Goal: Task Accomplishment & Management: Use online tool/utility

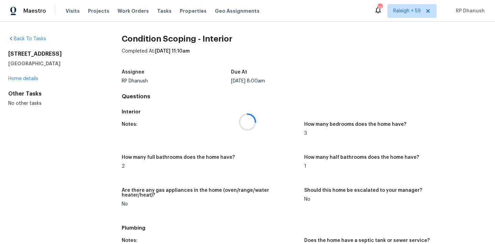
click at [156, 12] on div at bounding box center [247, 122] width 495 height 244
click at [159, 10] on div at bounding box center [247, 122] width 495 height 244
click at [160, 11] on div at bounding box center [247, 122] width 495 height 244
click at [155, 9] on div at bounding box center [247, 122] width 495 height 244
click at [156, 14] on div at bounding box center [247, 122] width 495 height 244
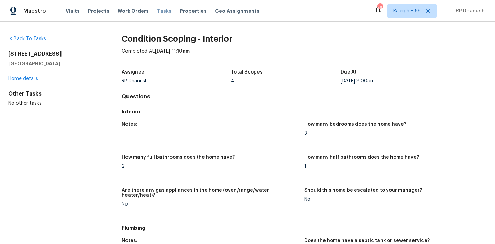
click at [157, 11] on span "Tasks" at bounding box center [164, 11] width 14 height 5
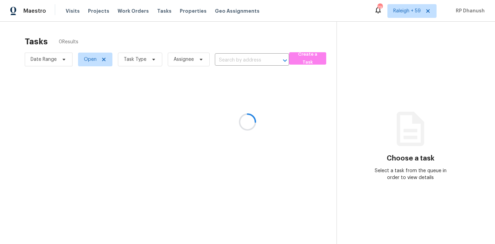
click at [144, 62] on div at bounding box center [247, 122] width 495 height 244
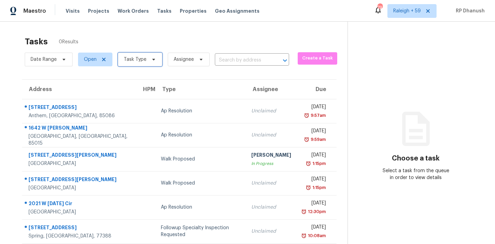
click at [144, 62] on span "Task Type" at bounding box center [135, 59] width 23 height 7
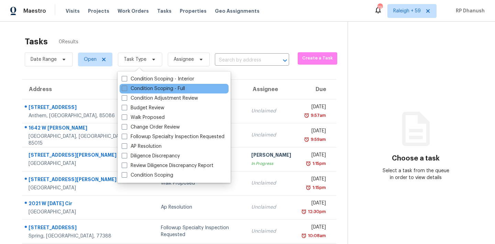
click at [146, 89] on label "Condition Scoping - Full" at bounding box center [153, 88] width 63 height 7
click at [126, 89] on input "Condition Scoping - Full" at bounding box center [124, 87] width 4 height 4
checkbox input "true"
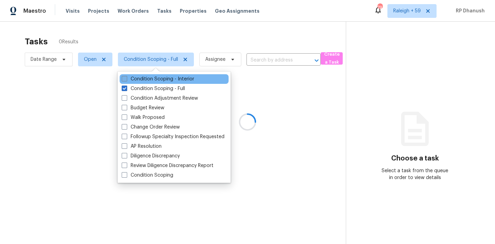
click at [144, 79] on label "Condition Scoping - Interior" at bounding box center [158, 79] width 73 height 7
click at [126, 79] on input "Condition Scoping - Interior" at bounding box center [124, 78] width 4 height 4
checkbox input "true"
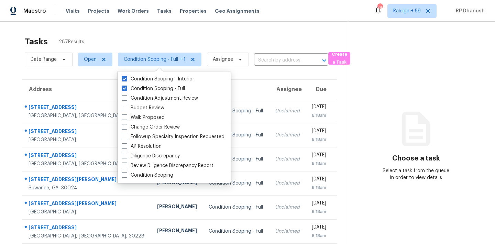
click at [402, 156] on h3 "Choose a task" at bounding box center [416, 158] width 48 height 7
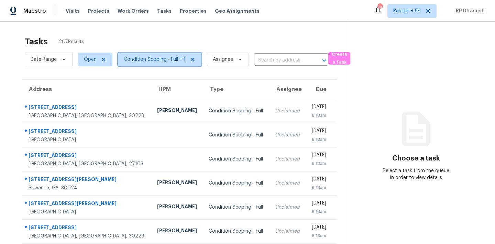
click at [164, 59] on span "Condition Scoping - Full + 1" at bounding box center [155, 59] width 62 height 7
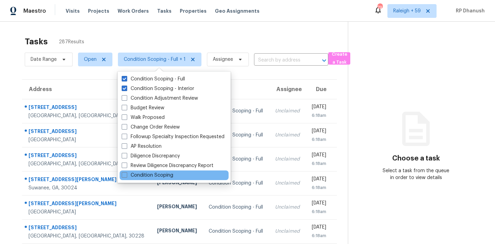
click at [145, 179] on div "Condition Scoping" at bounding box center [174, 175] width 109 height 10
click at [142, 176] on label "Condition Scoping" at bounding box center [148, 175] width 52 height 7
click at [126, 176] on input "Condition Scoping" at bounding box center [124, 174] width 4 height 4
checkbox input "true"
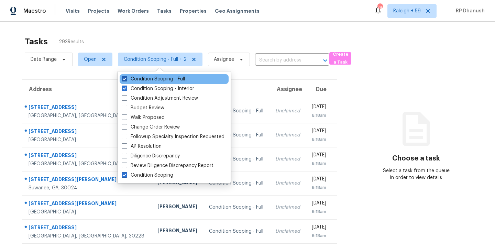
click at [154, 78] on label "Condition Scoping - Full" at bounding box center [153, 79] width 63 height 7
click at [126, 78] on input "Condition Scoping - Full" at bounding box center [124, 78] width 4 height 4
checkbox input "false"
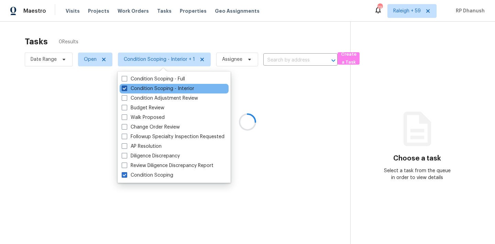
click at [153, 88] on label "Condition Scoping - Interior" at bounding box center [158, 88] width 73 height 7
click at [126, 88] on input "Condition Scoping - Interior" at bounding box center [124, 87] width 4 height 4
checkbox input "false"
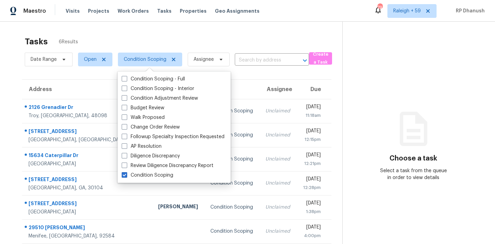
click at [453, 125] on div "Choose a task Select a task from the queue in order to view details" at bounding box center [413, 153] width 141 height 56
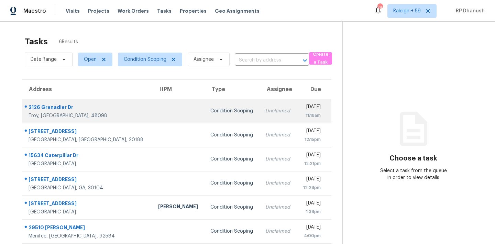
scroll to position [22, 0]
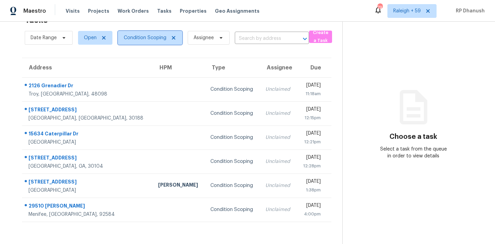
click at [159, 42] on span "Condition Scoping" at bounding box center [150, 38] width 64 height 14
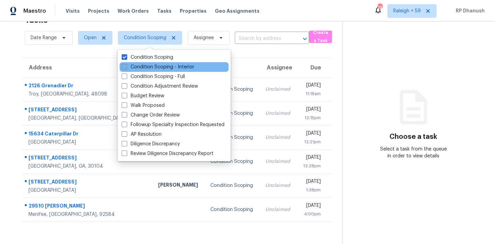
click at [149, 70] on label "Condition Scoping - Interior" at bounding box center [158, 67] width 73 height 7
click at [126, 68] on input "Condition Scoping - Interior" at bounding box center [124, 66] width 4 height 4
checkbox input "true"
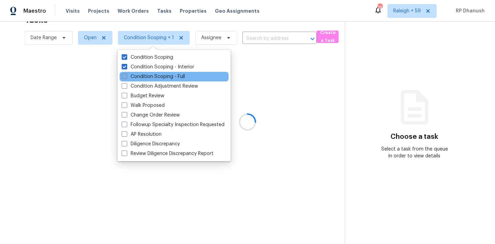
click at [149, 74] on label "Condition Scoping - Full" at bounding box center [153, 76] width 63 height 7
click at [126, 74] on input "Condition Scoping - Full" at bounding box center [124, 75] width 4 height 4
checkbox input "true"
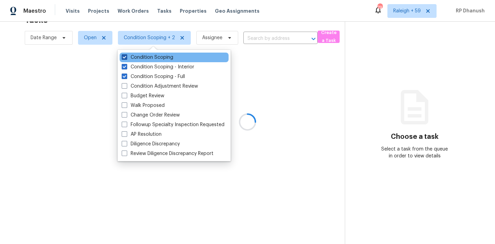
click at [149, 56] on label "Condition Scoping" at bounding box center [148, 57] width 52 height 7
click at [126, 56] on input "Condition Scoping" at bounding box center [124, 56] width 4 height 4
checkbox input "false"
